Goal: Information Seeking & Learning: Learn about a topic

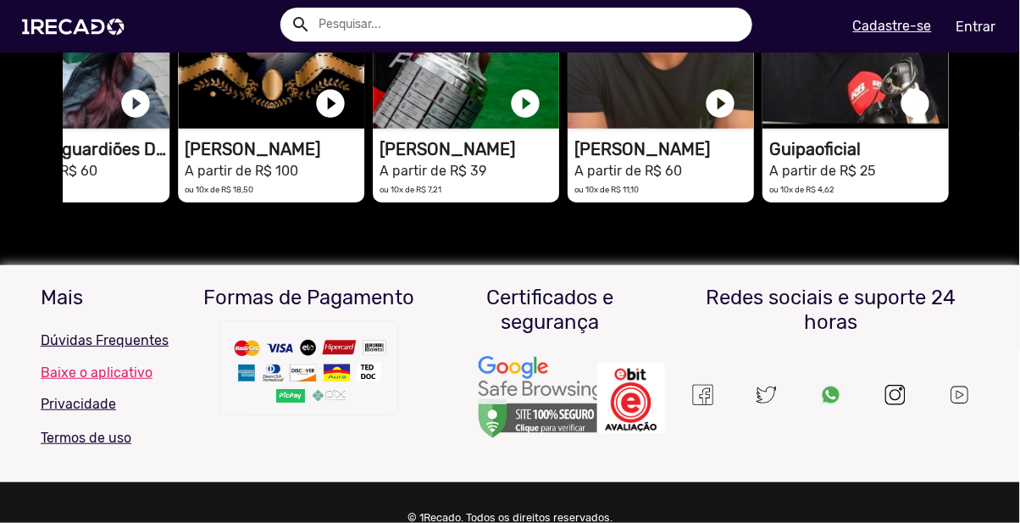
scroll to position [1544, 0]
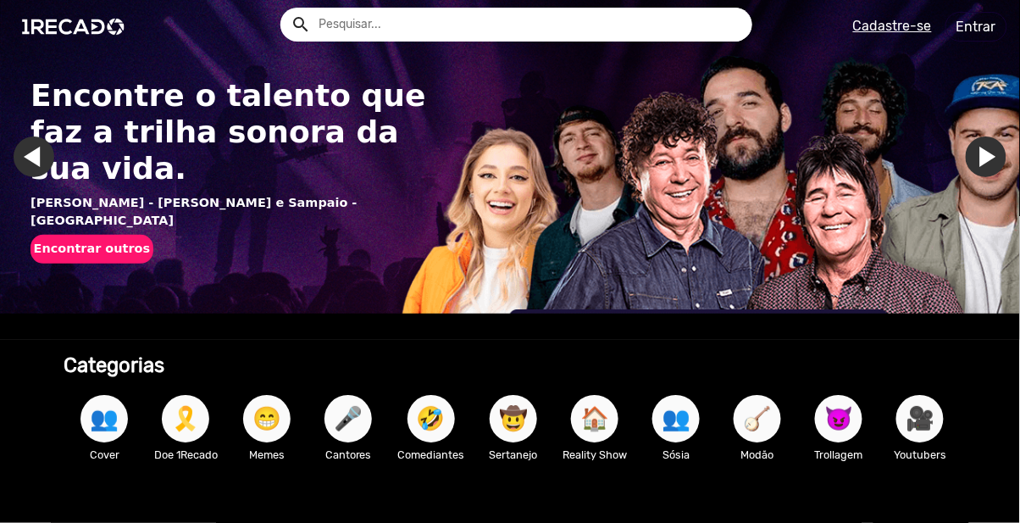
click at [604, 22] on input "text" at bounding box center [529, 25] width 447 height 34
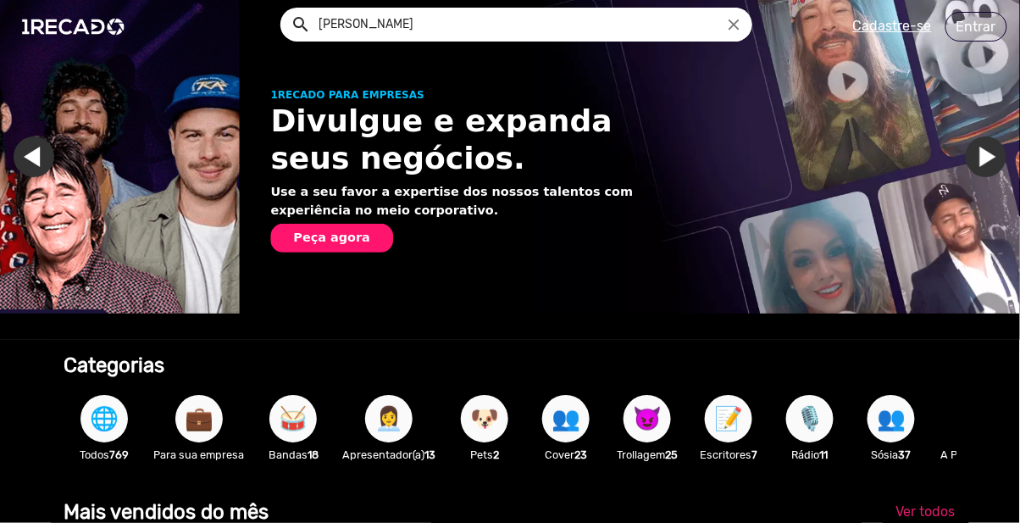
scroll to position [0, 1020]
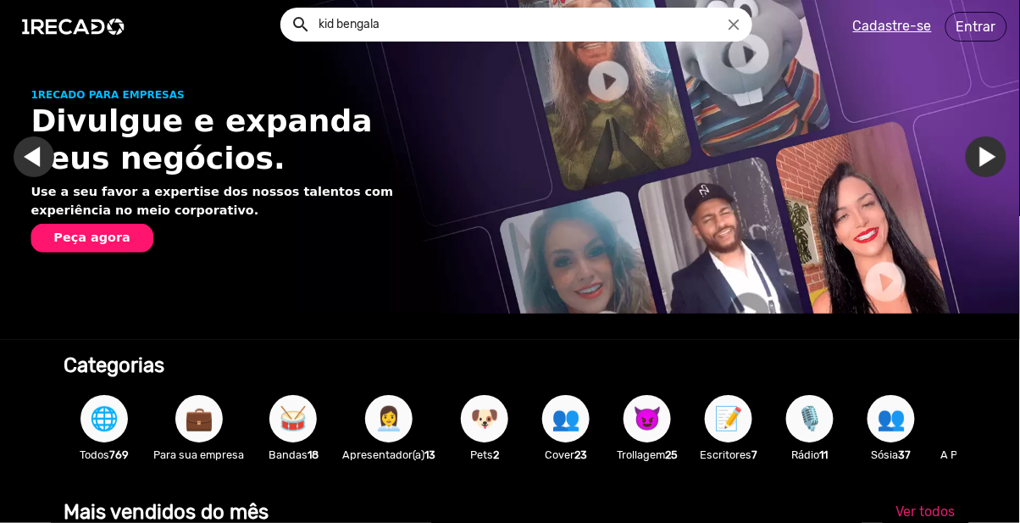
type input "kid bengala"
click at [285, 8] on button "search" at bounding box center [300, 23] width 30 height 30
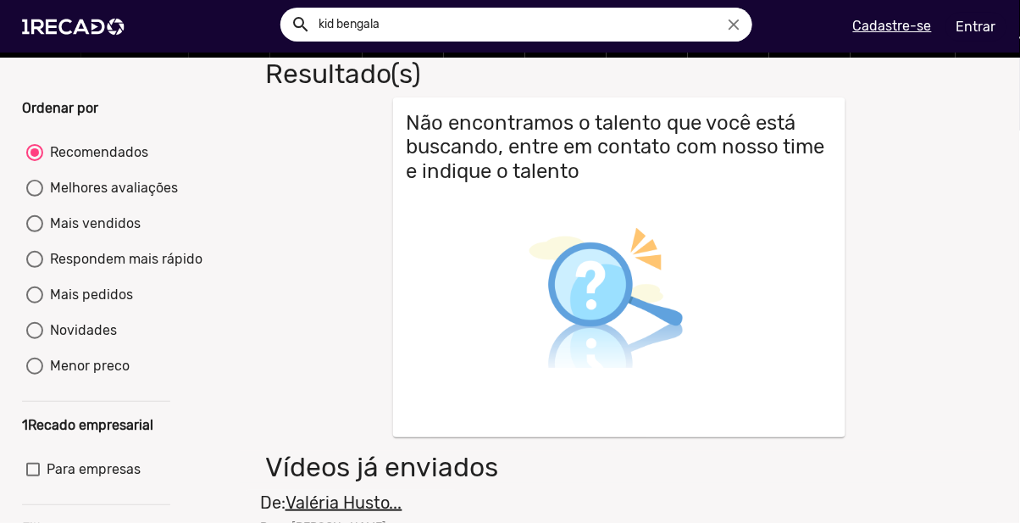
scroll to position [95, 0]
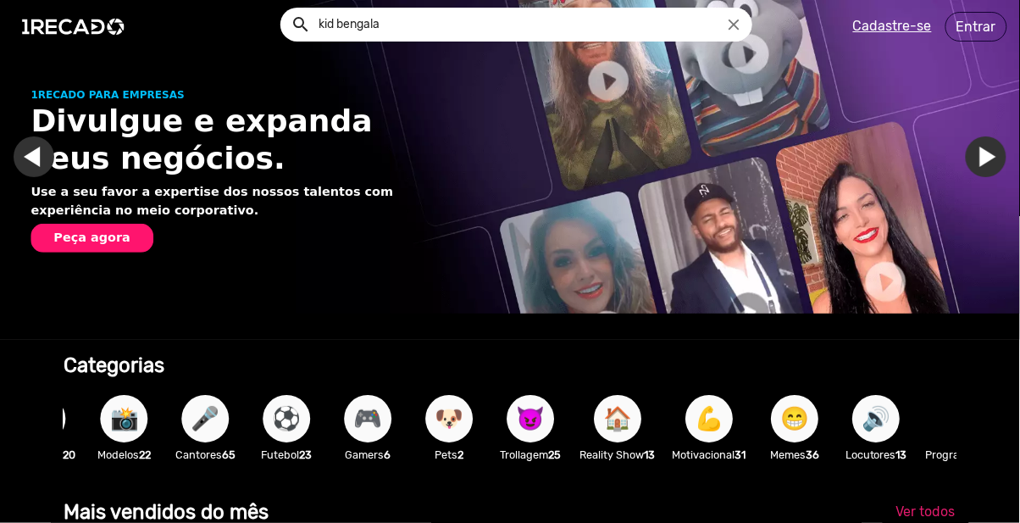
scroll to position [0, 934]
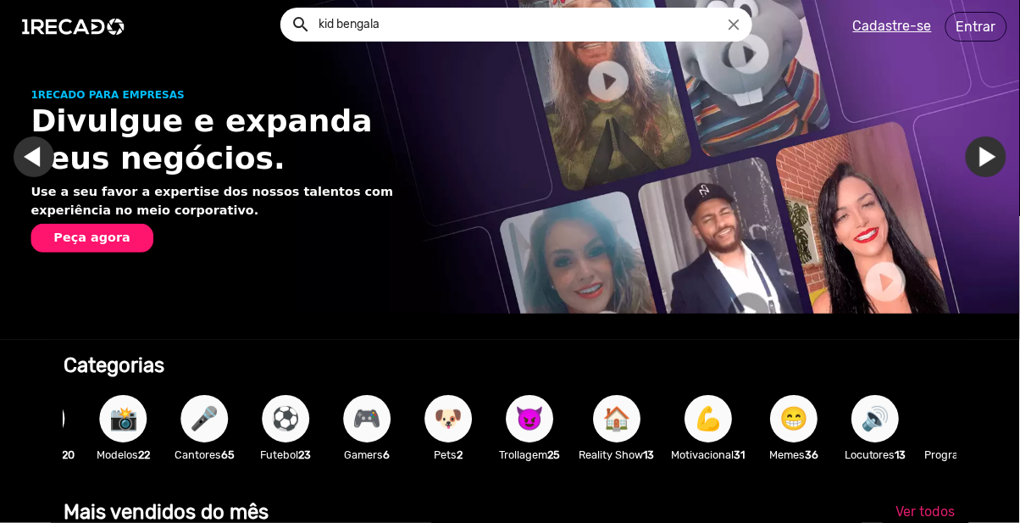
click at [540, 442] on span "😈" at bounding box center [529, 418] width 29 height 47
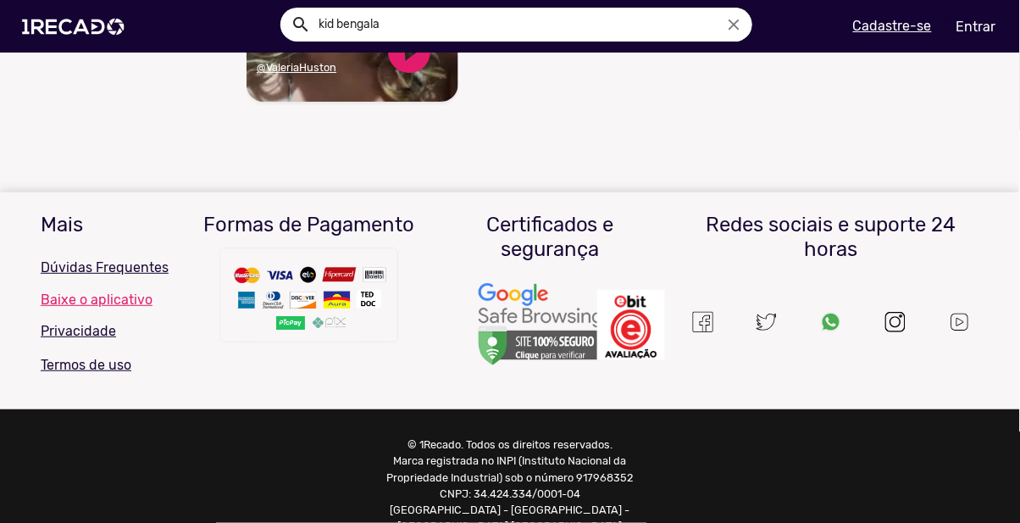
scroll to position [1441, 0]
